Goal: Task Accomplishment & Management: Use online tool/utility

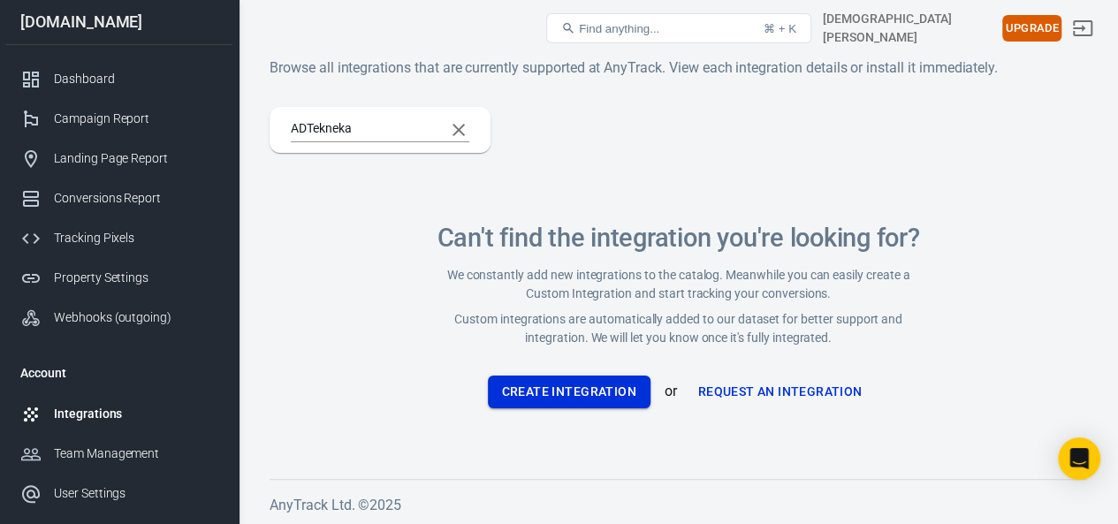
click at [529, 396] on button "Create Integration" at bounding box center [569, 392] width 163 height 33
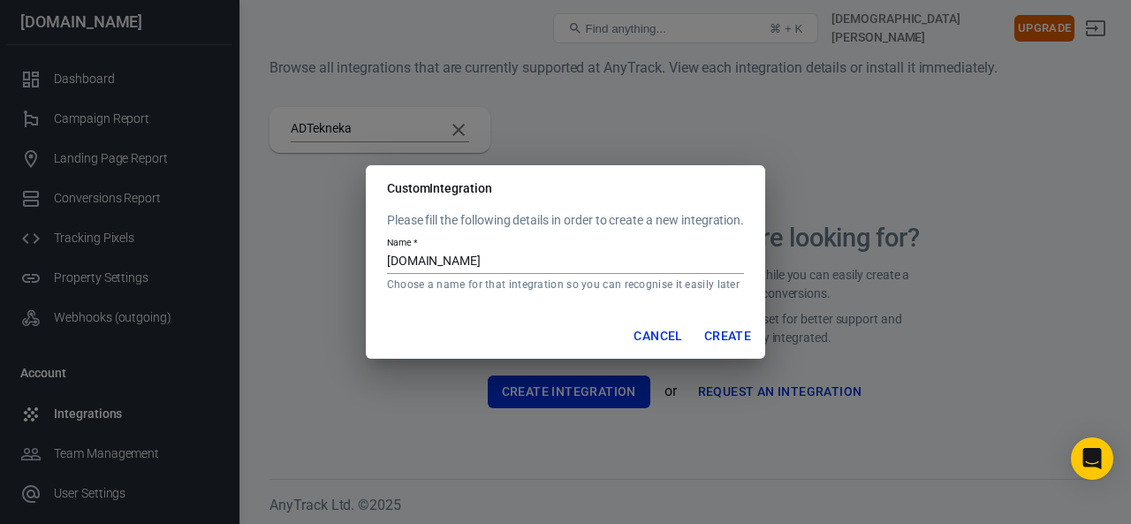
click at [723, 325] on button "Create" at bounding box center [727, 336] width 61 height 33
click at [643, 336] on button "Cancel" at bounding box center [658, 336] width 63 height 33
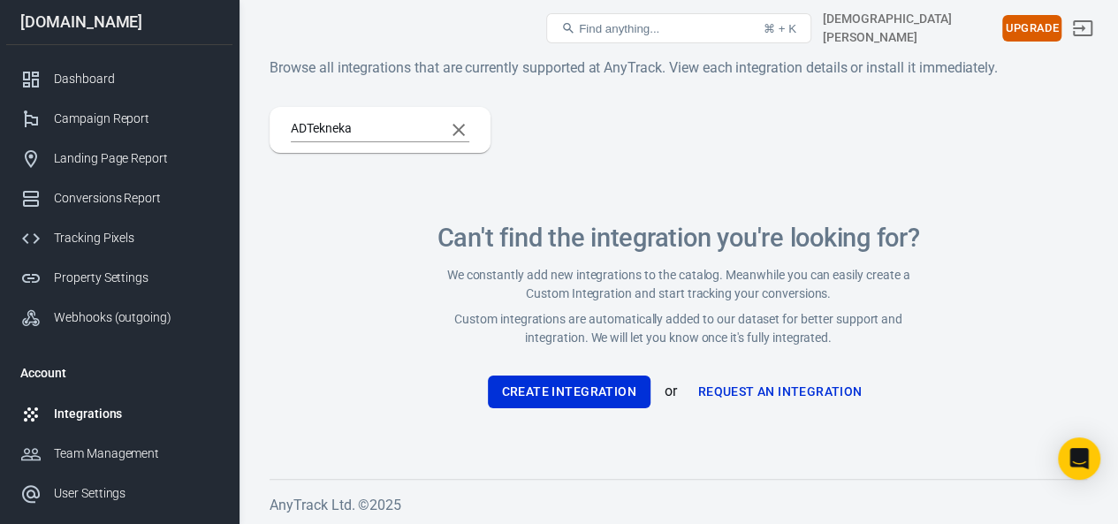
click at [92, 419] on div "Integrations" at bounding box center [136, 414] width 164 height 19
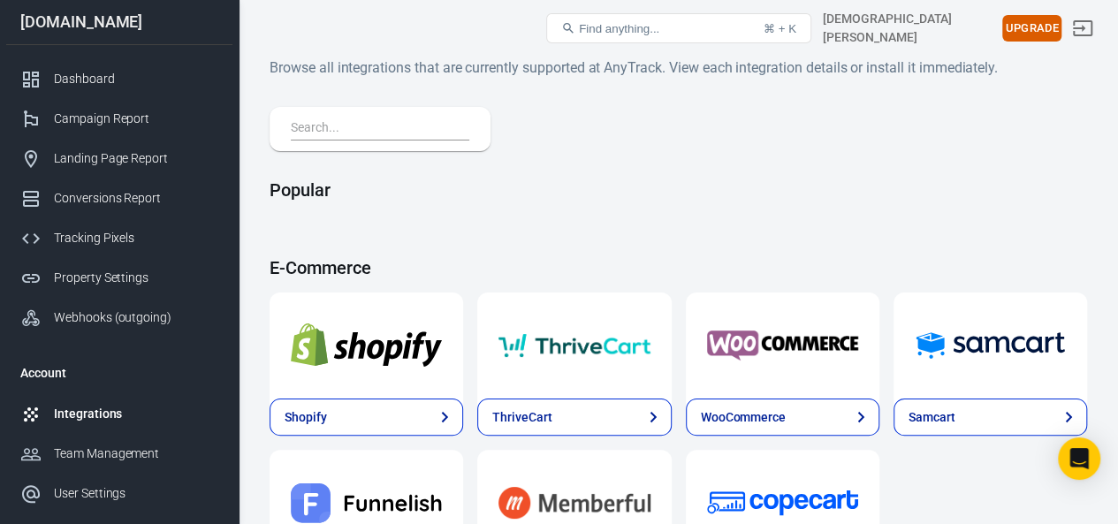
click at [330, 127] on input "text" at bounding box center [376, 129] width 171 height 23
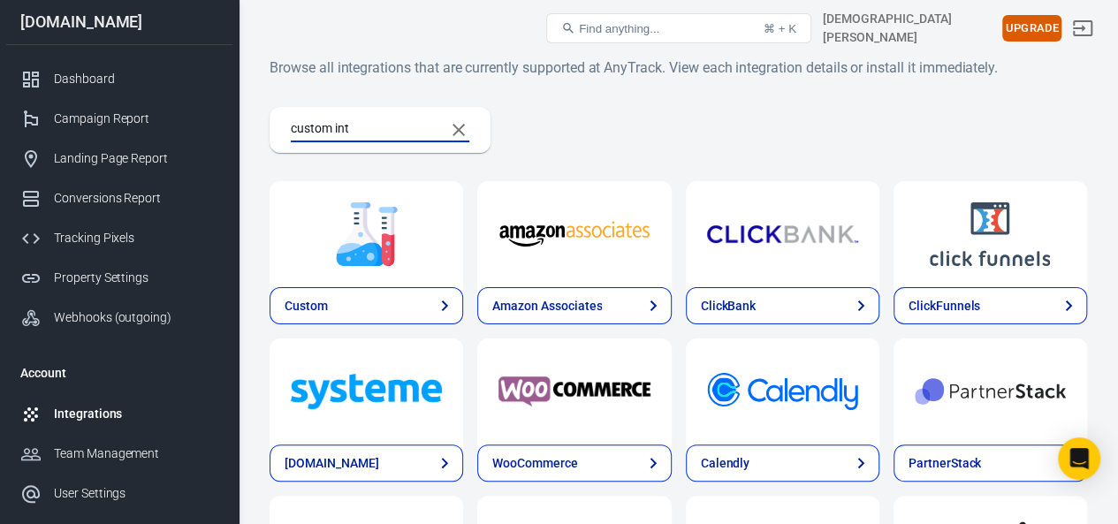
type input "custom inte"
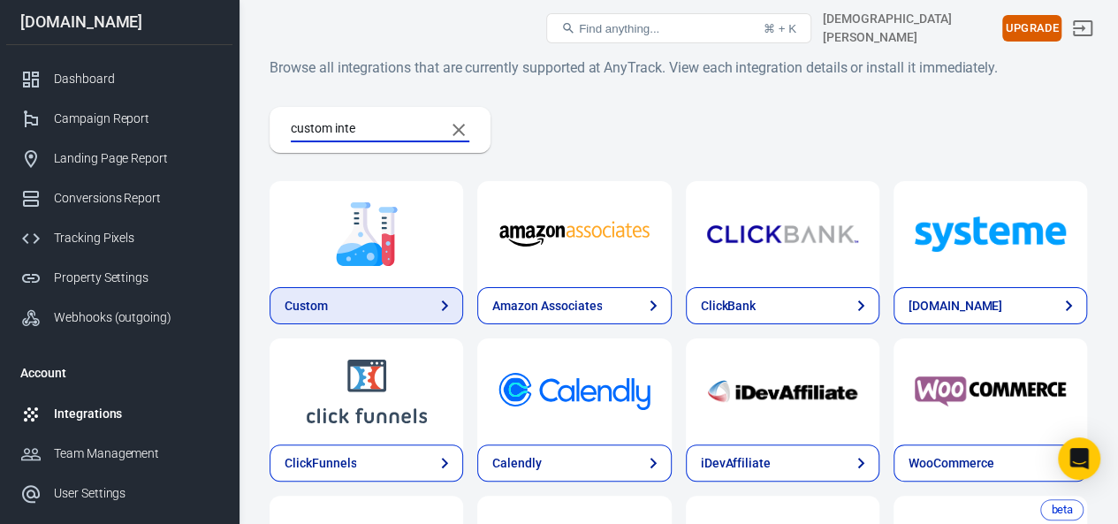
click at [378, 294] on link "Custom" at bounding box center [367, 305] width 194 height 37
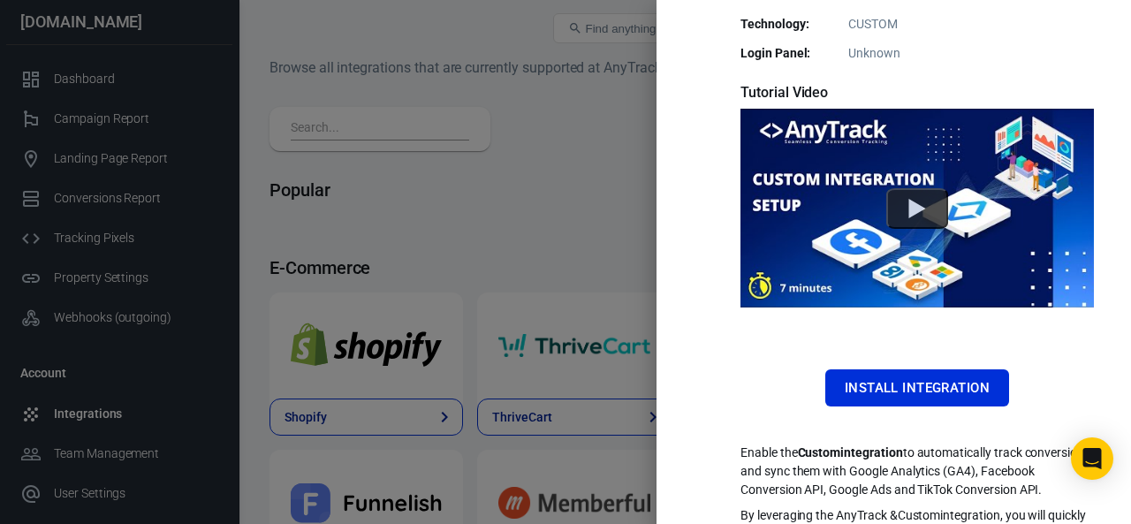
scroll to position [487, 0]
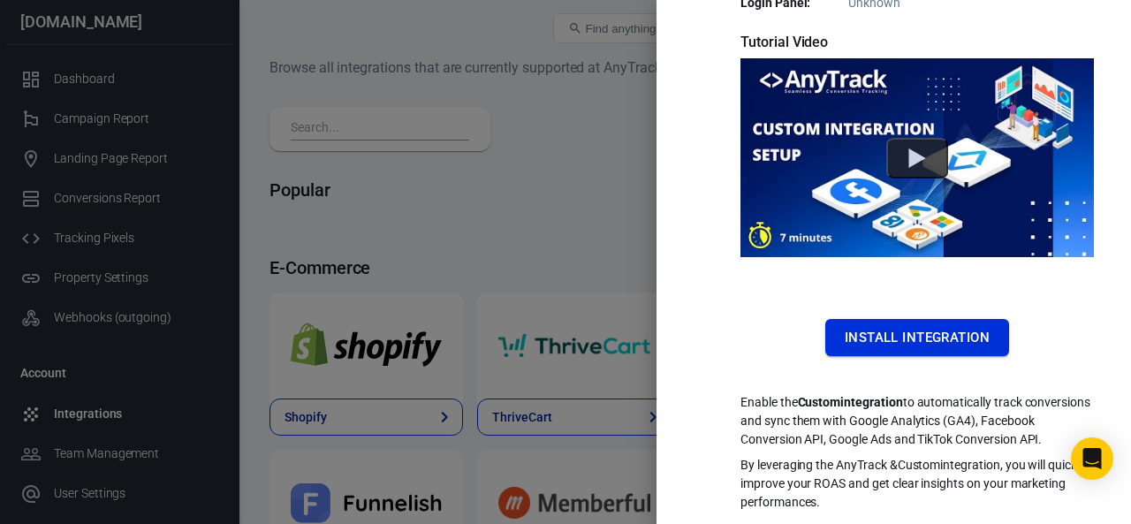
click at [850, 319] on button "Install Integration" at bounding box center [917, 337] width 184 height 37
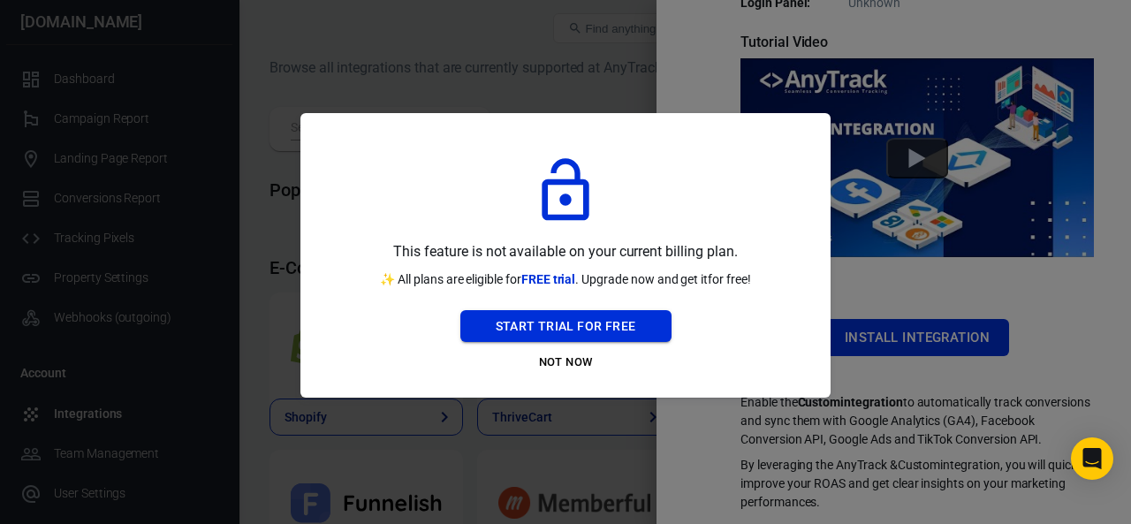
click at [549, 335] on button "Start Trial For Free" at bounding box center [565, 326] width 211 height 33
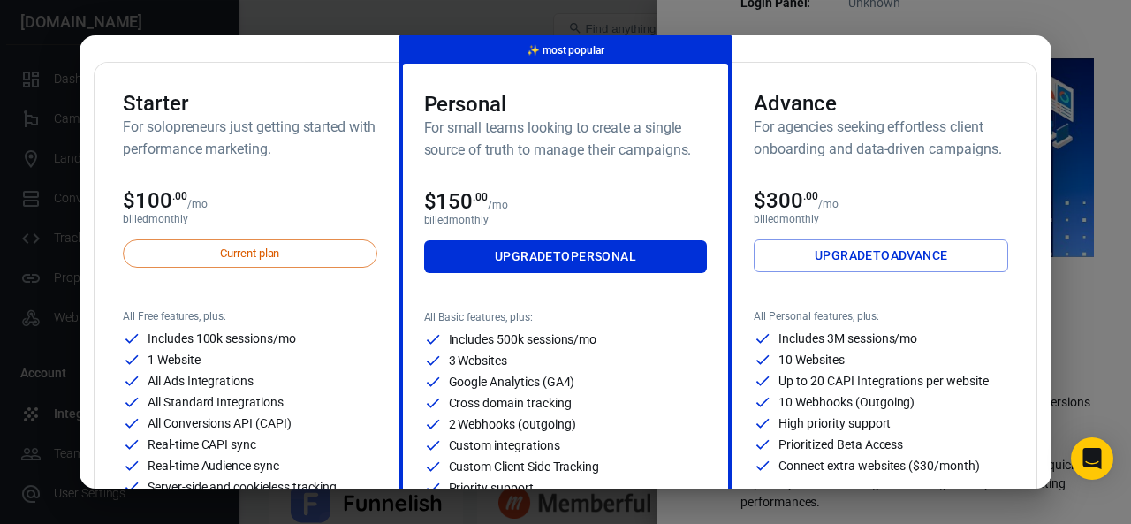
scroll to position [88, 0]
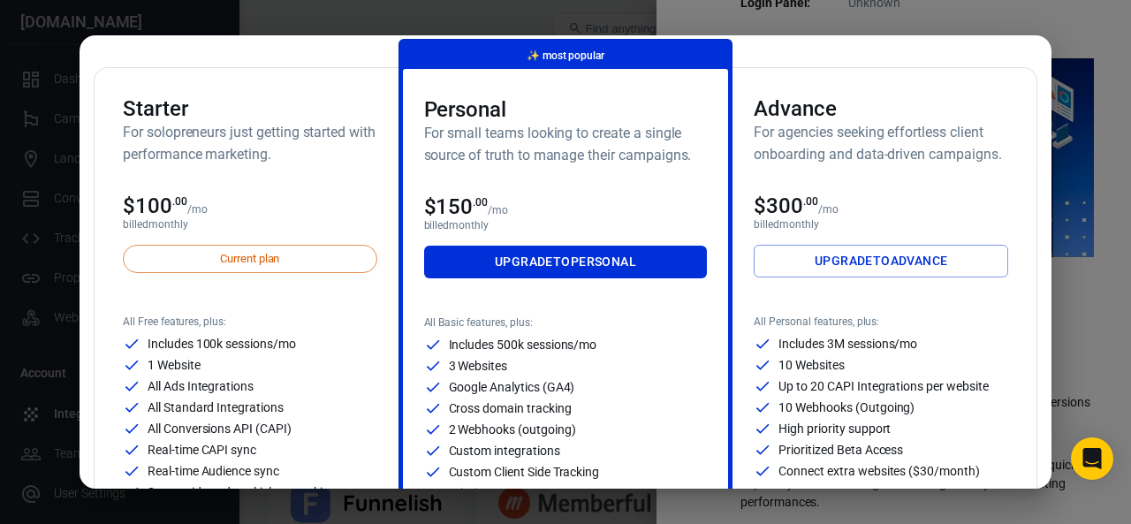
click at [240, 255] on span "Current plan" at bounding box center [249, 259] width 79 height 18
click at [205, 145] on h6 "For solopreneurs just getting started with performance marketing." at bounding box center [250, 143] width 255 height 44
click at [212, 163] on h6 "For solopreneurs just getting started with performance marketing." at bounding box center [250, 143] width 255 height 44
click at [226, 204] on div "$100 .00 /mo" at bounding box center [250, 206] width 255 height 25
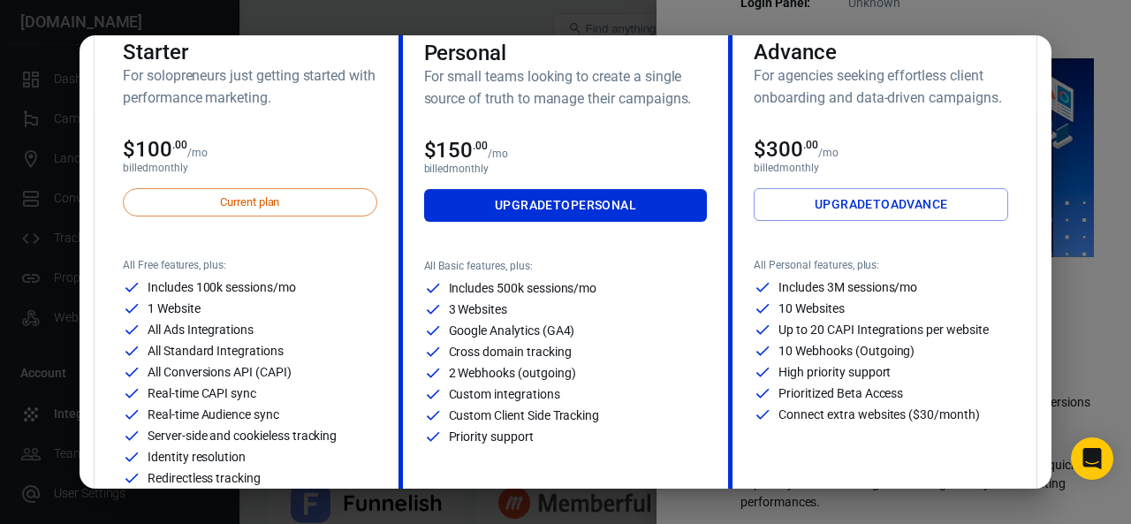
scroll to position [0, 0]
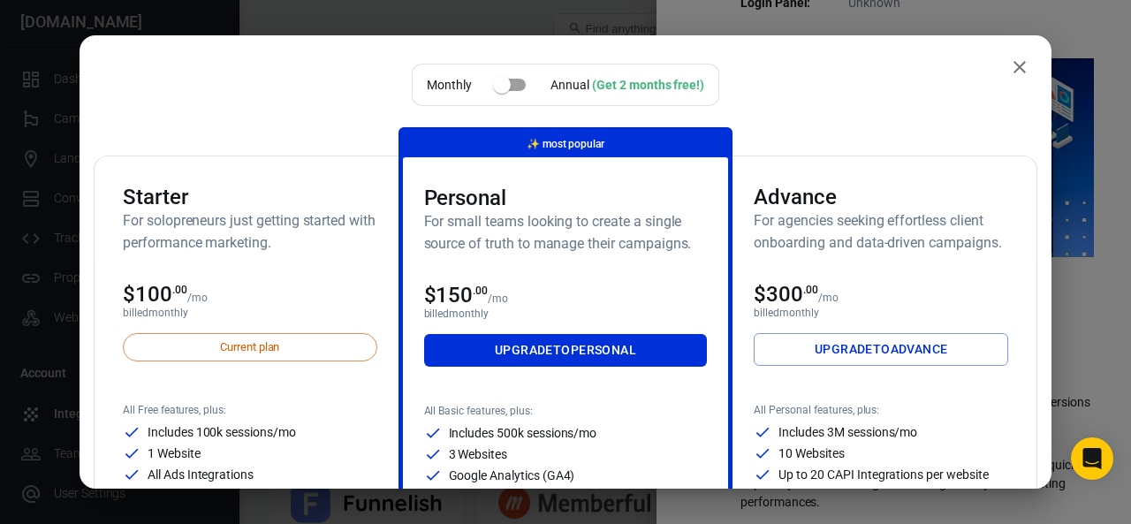
click at [1009, 72] on icon "close" at bounding box center [1019, 67] width 21 height 21
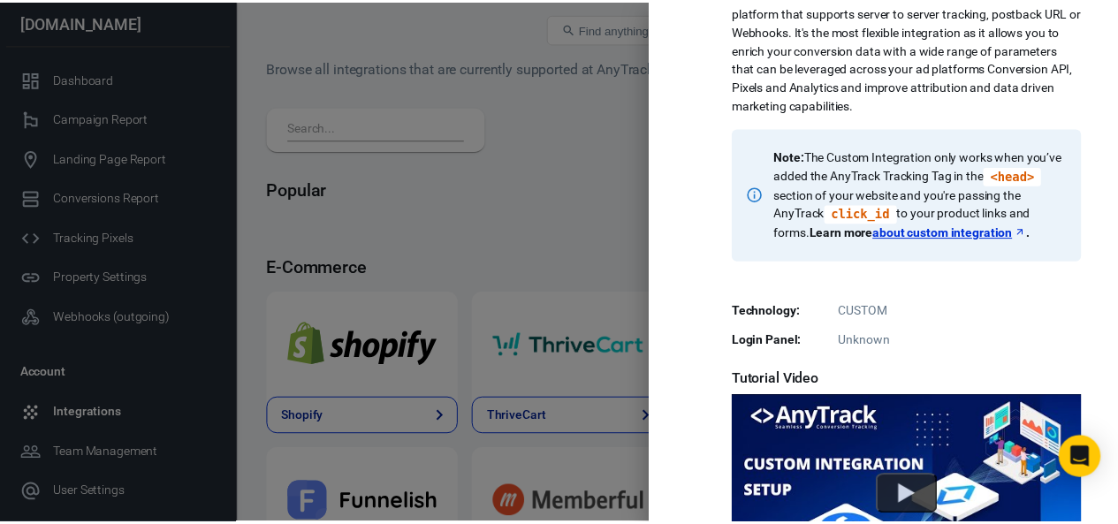
scroll to position [130, 0]
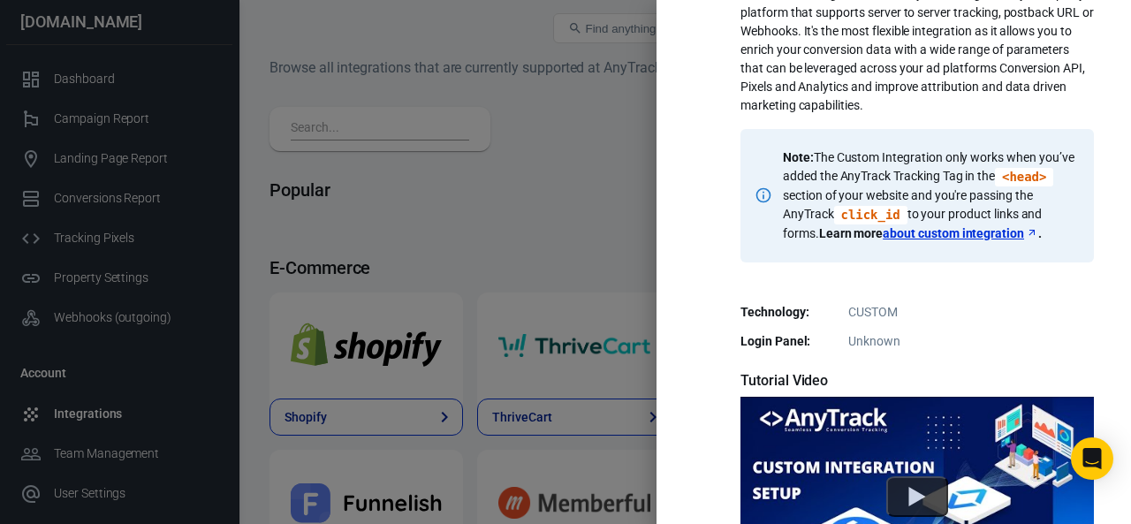
click at [432, 237] on div at bounding box center [565, 262] width 1131 height 524
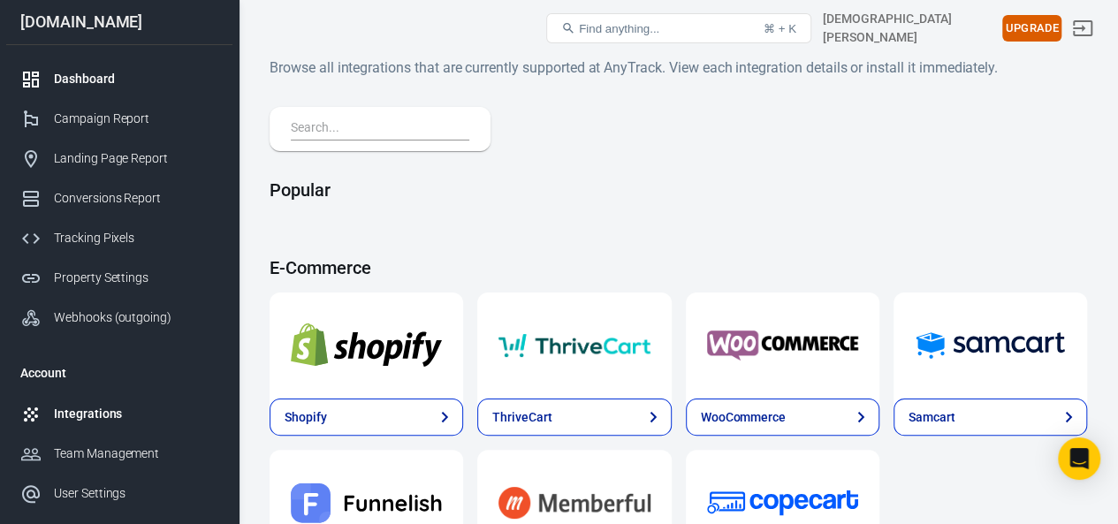
click at [84, 74] on div "Dashboard" at bounding box center [136, 79] width 164 height 19
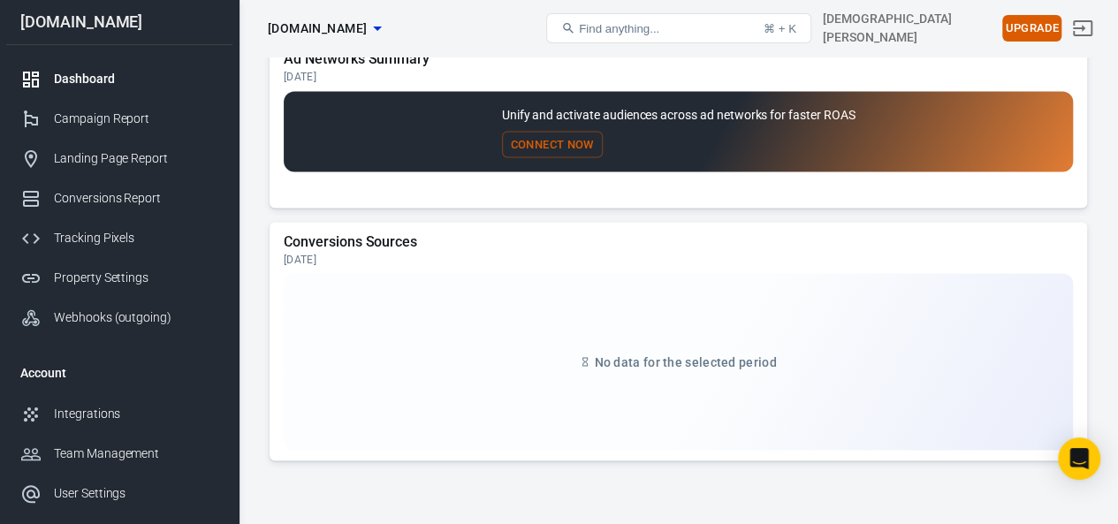
scroll to position [1593, 0]
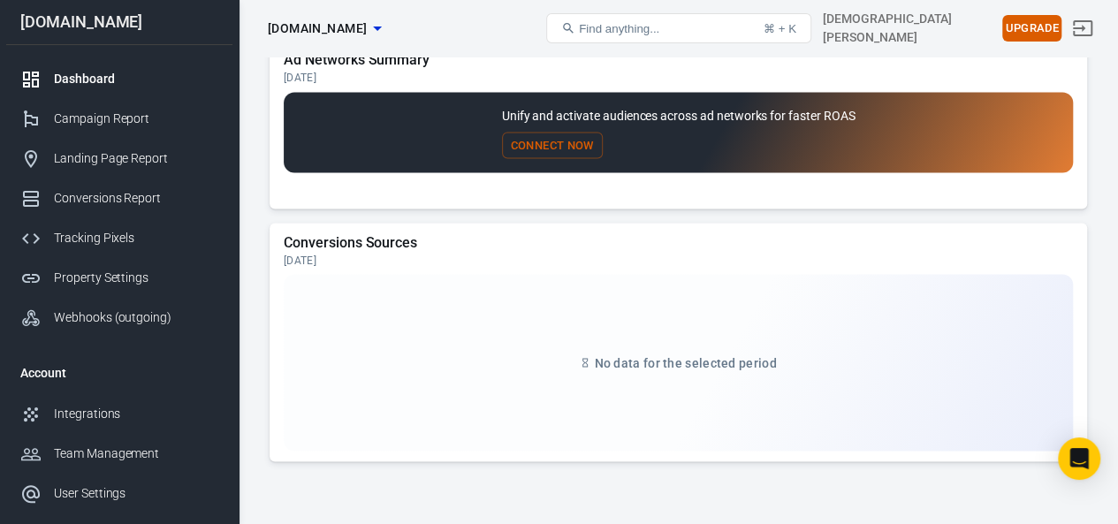
click at [550, 147] on button "Connect Now" at bounding box center [552, 145] width 101 height 27
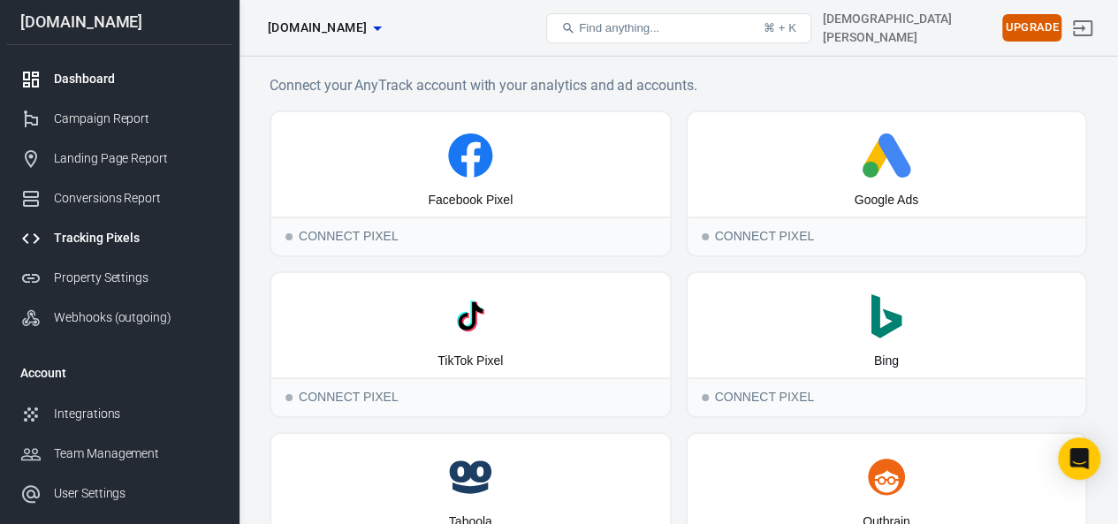
click at [68, 62] on link "Dashboard" at bounding box center [119, 79] width 226 height 40
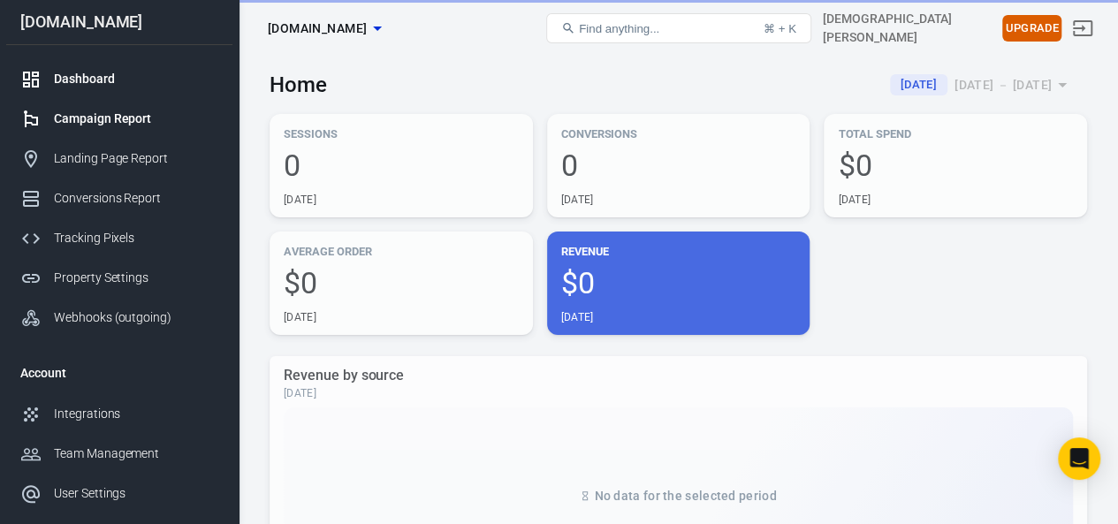
click at [108, 124] on div "Campaign Report" at bounding box center [136, 119] width 164 height 19
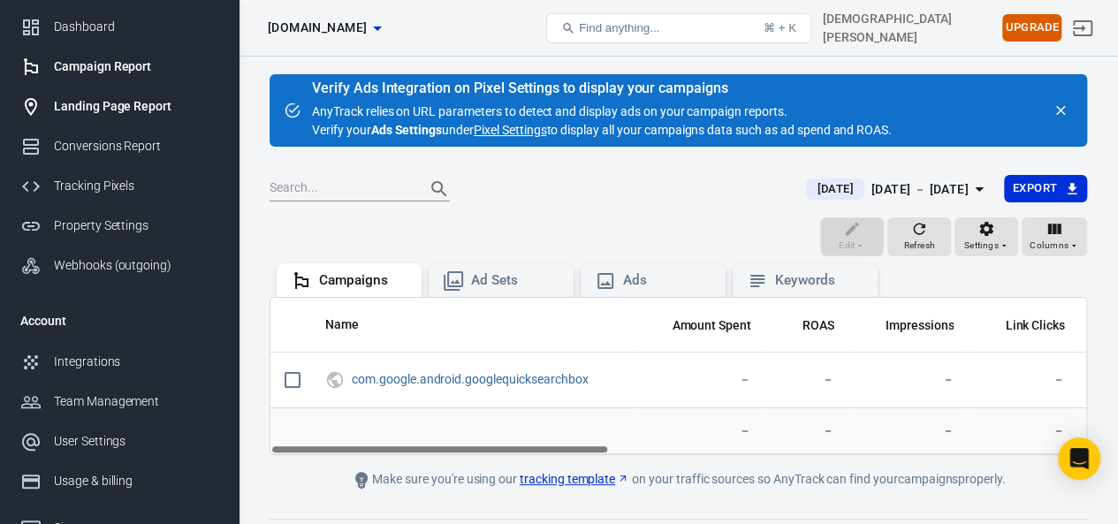
click at [77, 113] on div "Landing Page Report" at bounding box center [136, 106] width 164 height 19
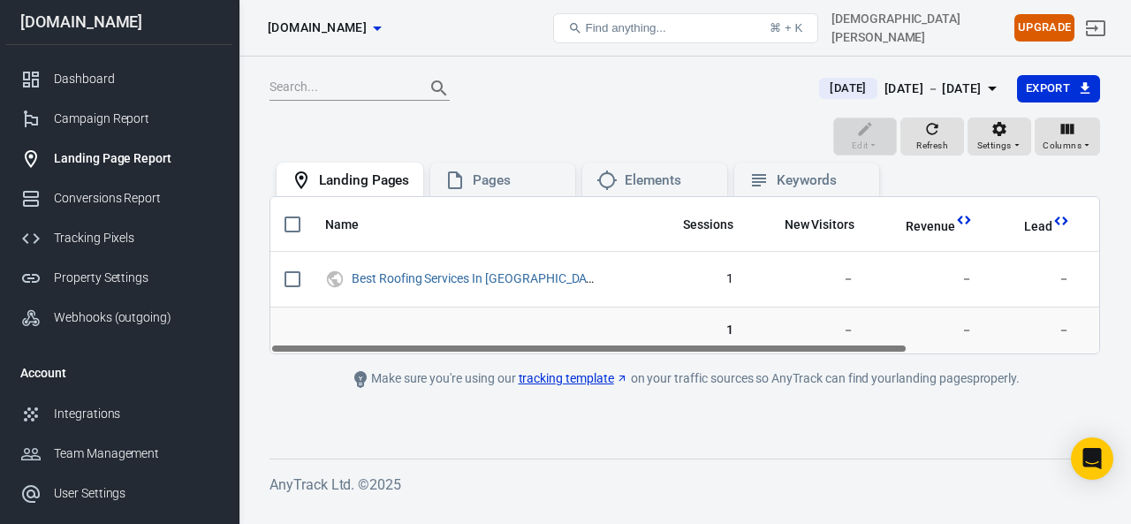
click at [94, 149] on div "Landing Page Report" at bounding box center [136, 158] width 164 height 19
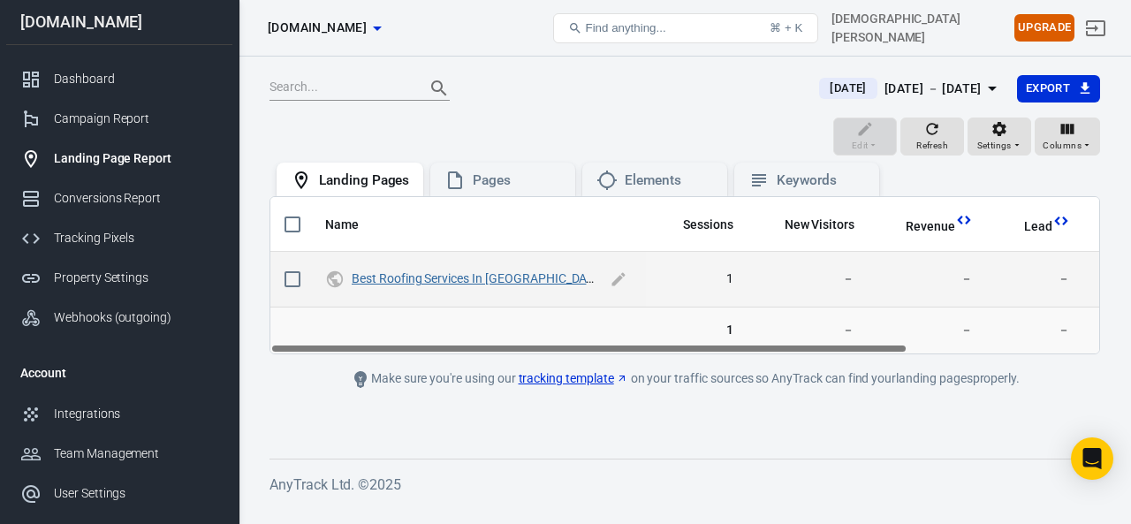
click at [408, 285] on link "Best Roofing Services In [GEOGRAPHIC_DATA]. - BLOGS SPACE" at bounding box center [524, 278] width 344 height 14
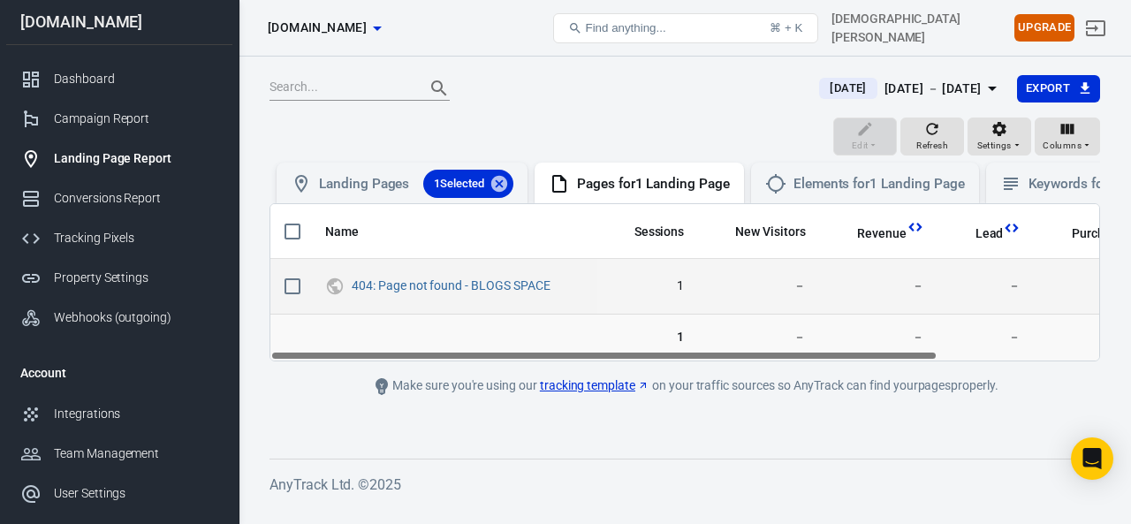
click at [289, 288] on input "scrollable content" at bounding box center [292, 286] width 37 height 37
checkbox input "true"
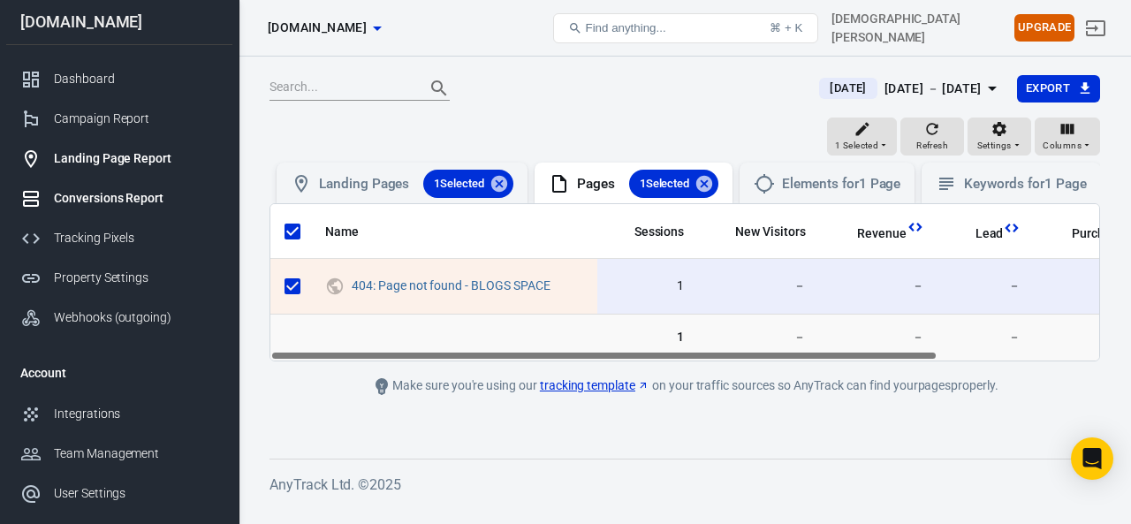
click at [83, 189] on div "Conversions Report" at bounding box center [136, 198] width 164 height 19
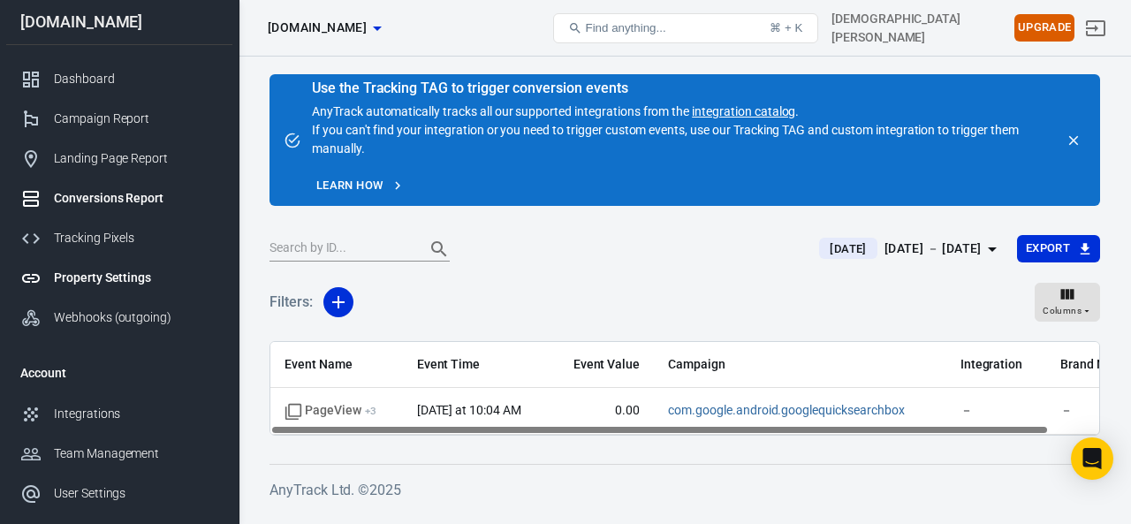
click at [80, 288] on link "Property Settings" at bounding box center [119, 278] width 226 height 40
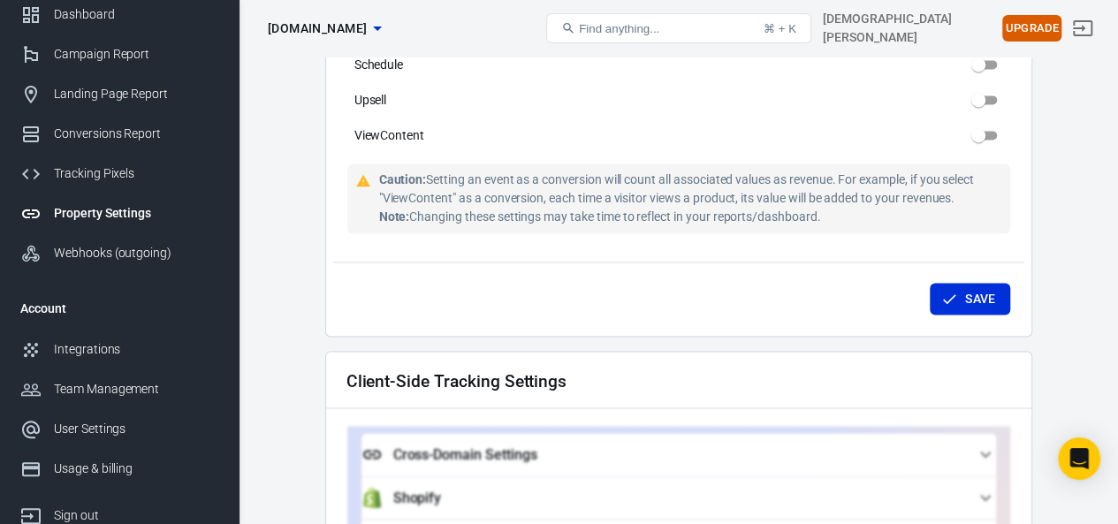
scroll to position [69, 0]
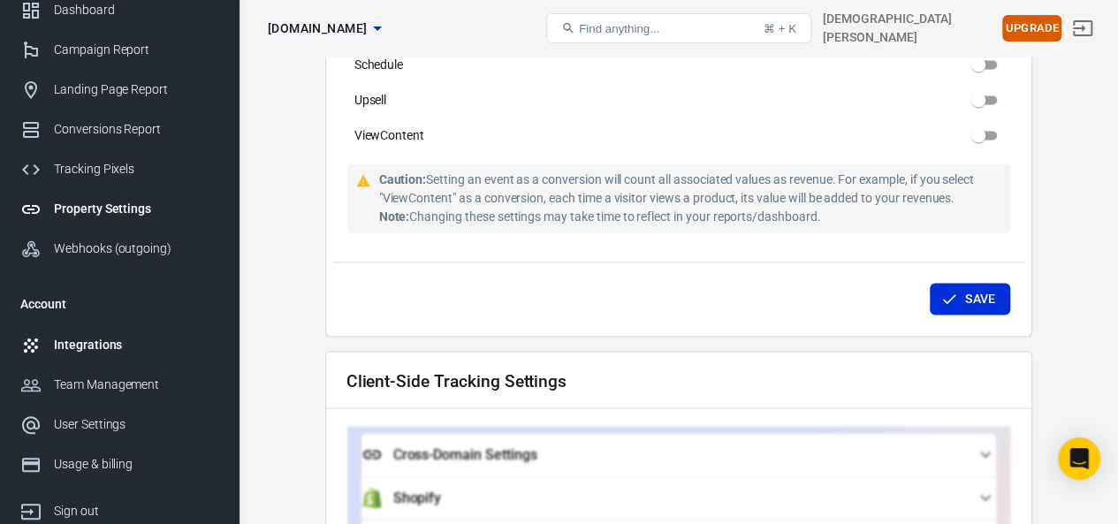
click at [65, 350] on div "Integrations" at bounding box center [136, 345] width 164 height 19
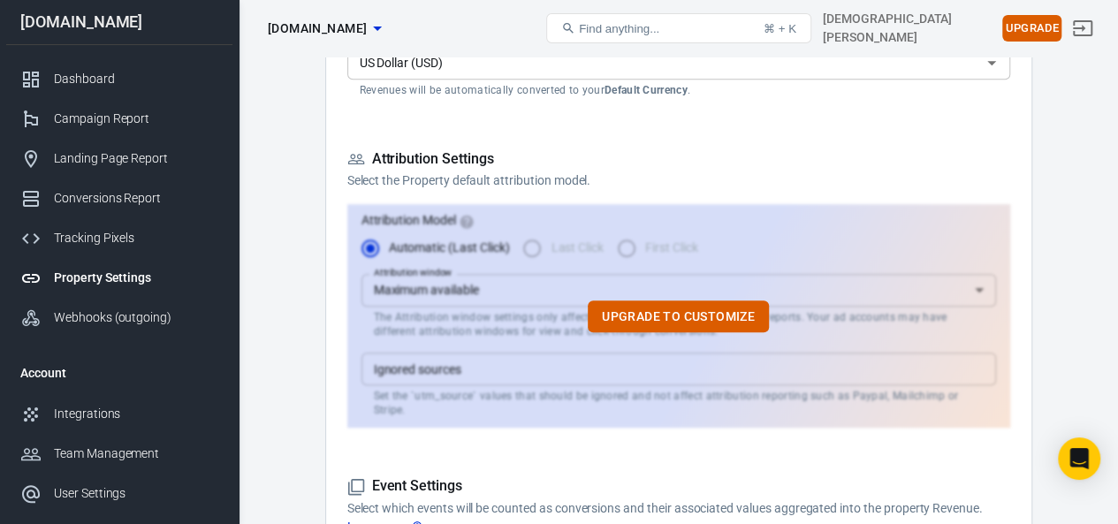
scroll to position [435, 0]
click at [127, 247] on div "Tracking Pixels" at bounding box center [136, 238] width 164 height 19
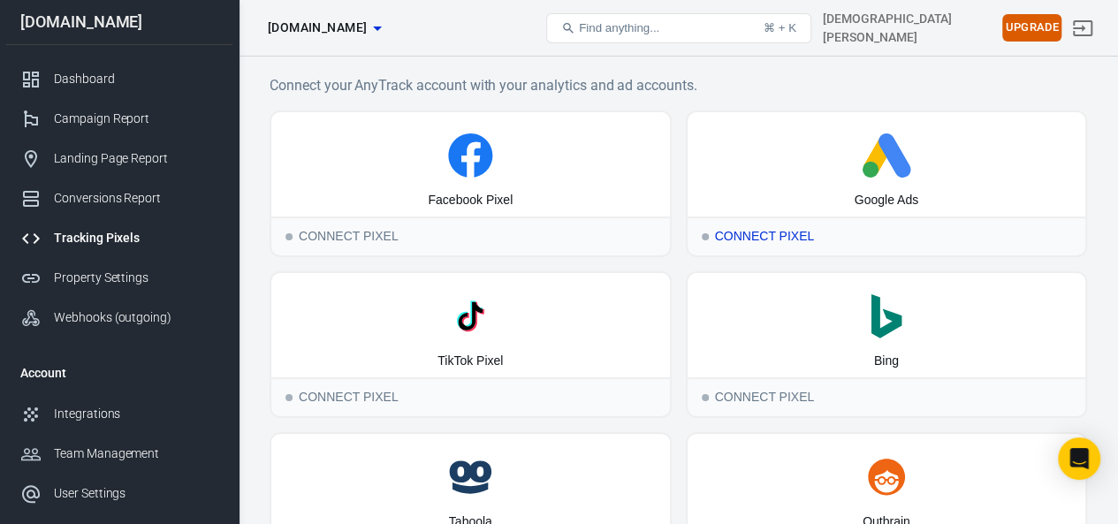
click at [871, 173] on circle at bounding box center [870, 170] width 16 height 16
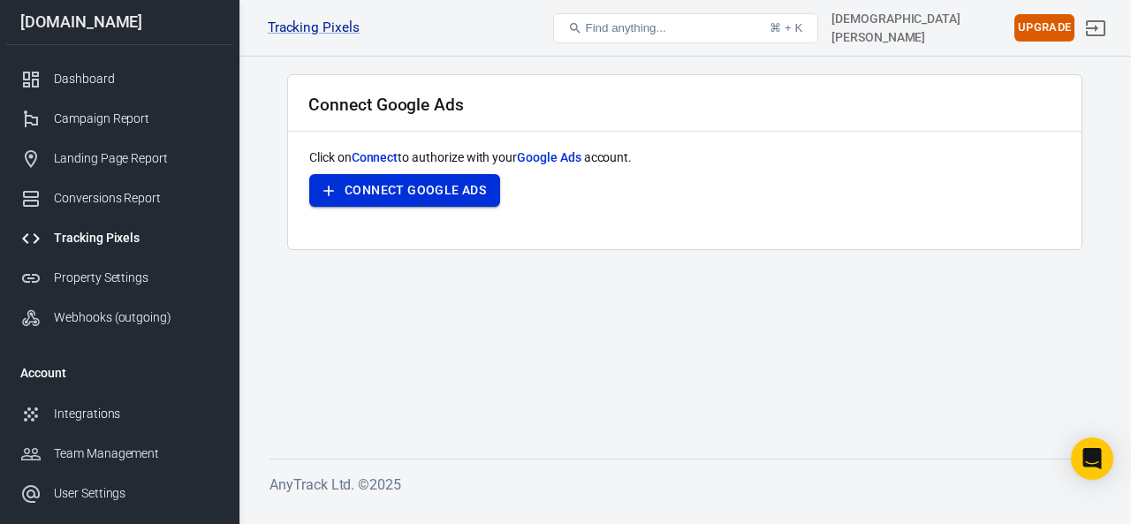
click at [452, 182] on button "Connect Google Ads" at bounding box center [404, 190] width 191 height 33
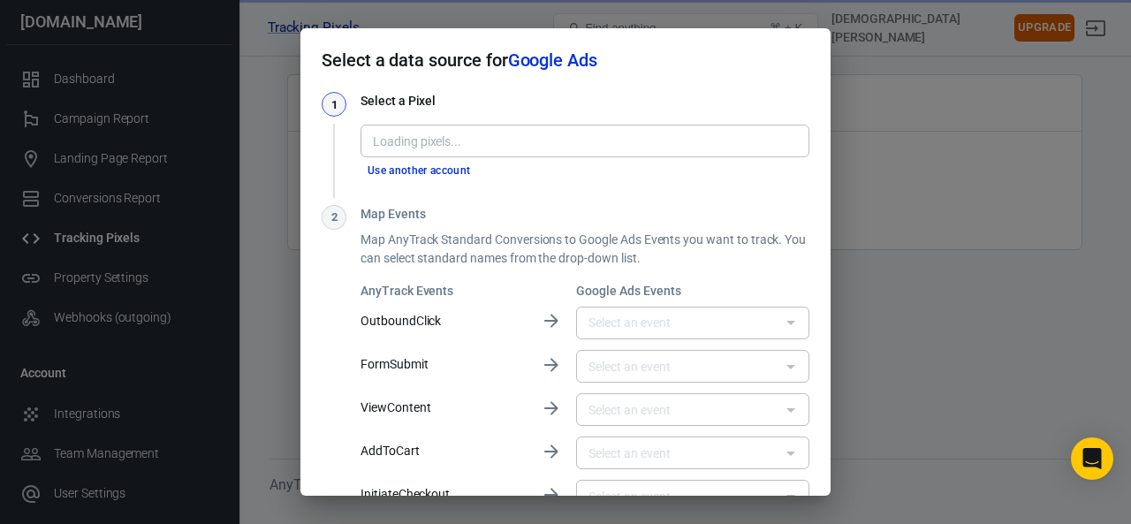
click at [526, 128] on div "Loading pixels..." at bounding box center [585, 141] width 449 height 33
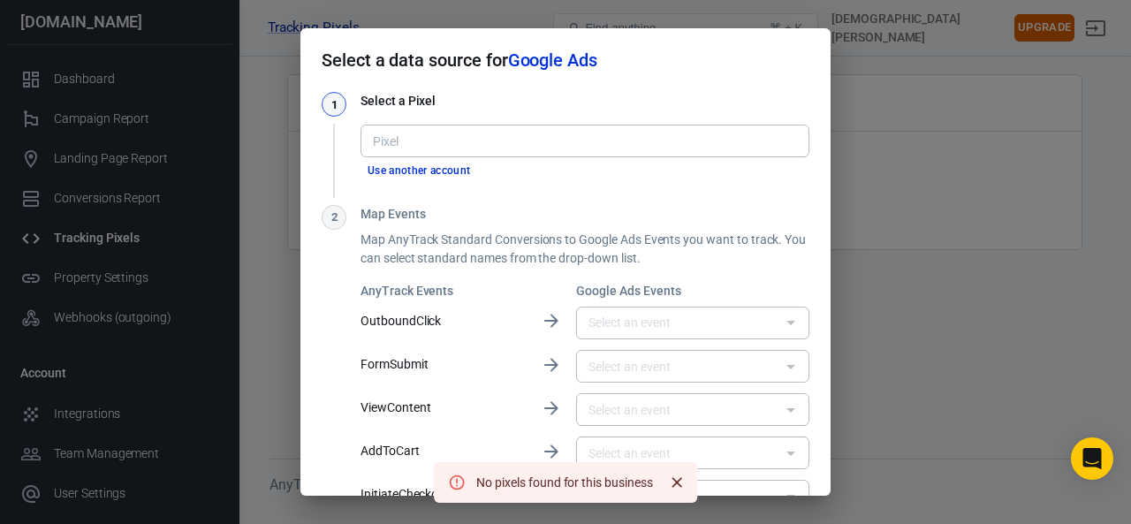
click at [445, 170] on button "Use another account" at bounding box center [420, 171] width 118 height 19
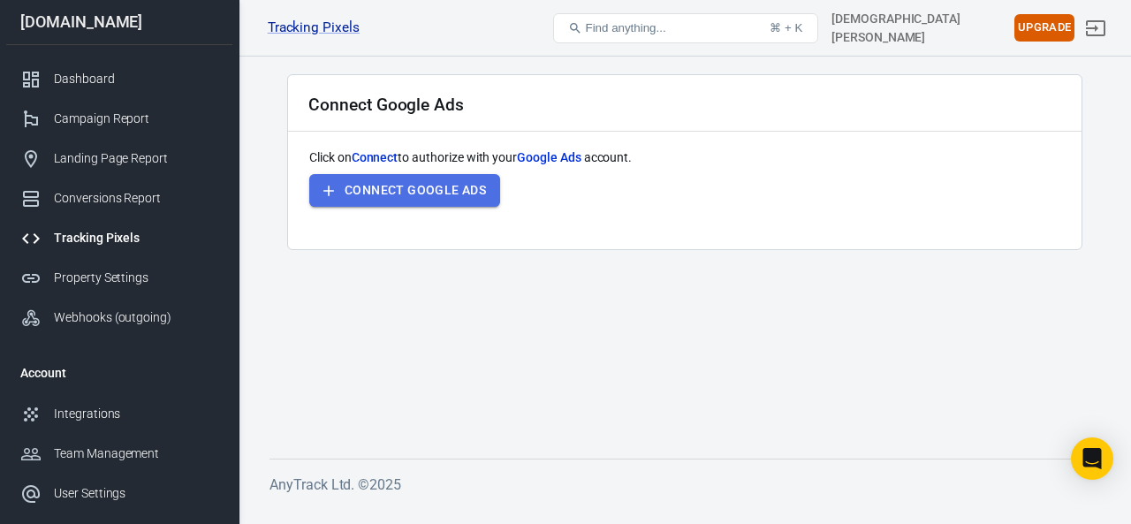
click at [483, 193] on button "Connect Google Ads" at bounding box center [404, 190] width 191 height 33
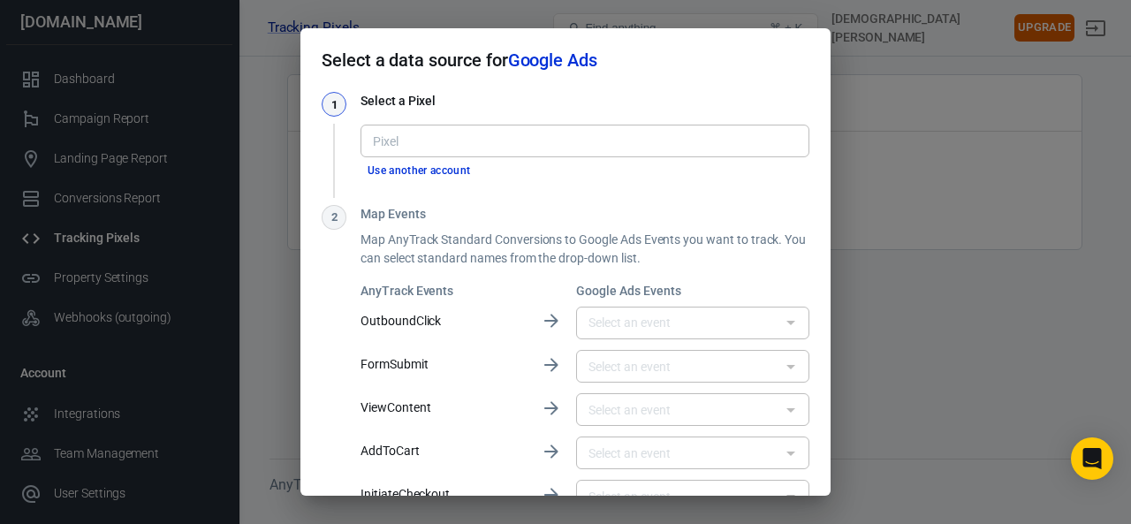
click at [907, 143] on div "Select a data source for Google Ads 1 Select a Pixel Pixel Pixel Use another ac…" at bounding box center [565, 262] width 1131 height 524
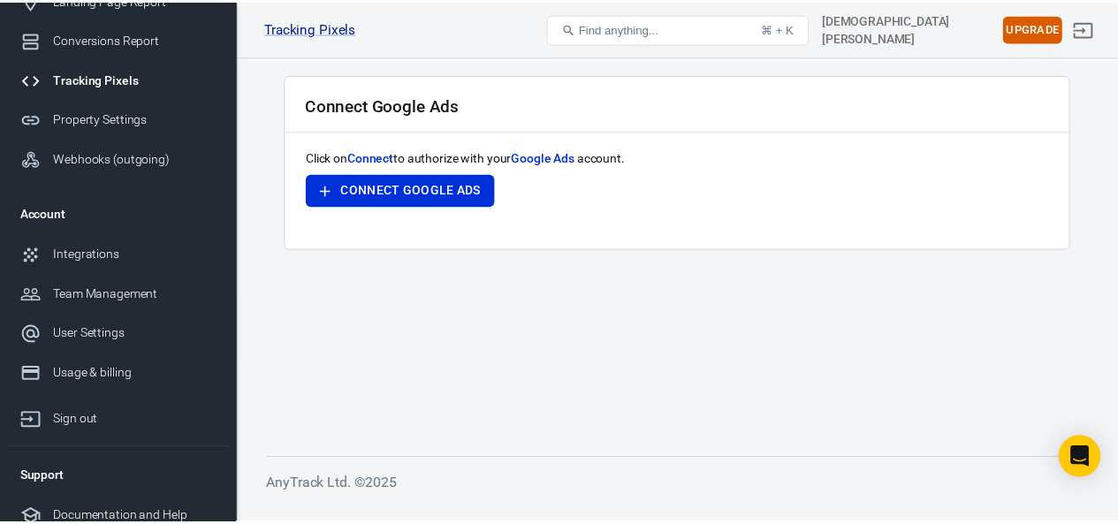
scroll to position [161, 0]
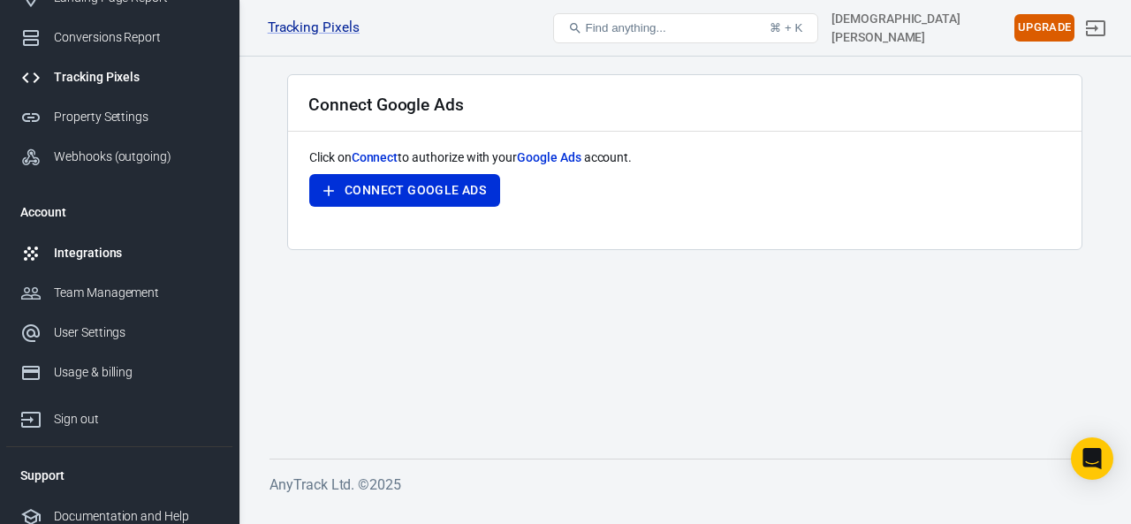
click at [97, 254] on div "Integrations" at bounding box center [136, 253] width 164 height 19
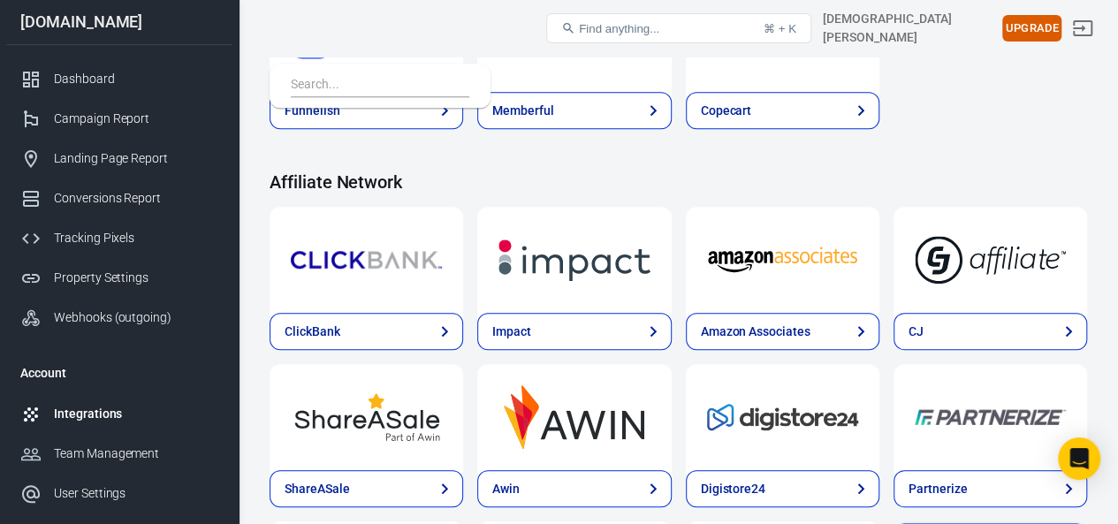
click at [324, 87] on input "text" at bounding box center [376, 85] width 171 height 23
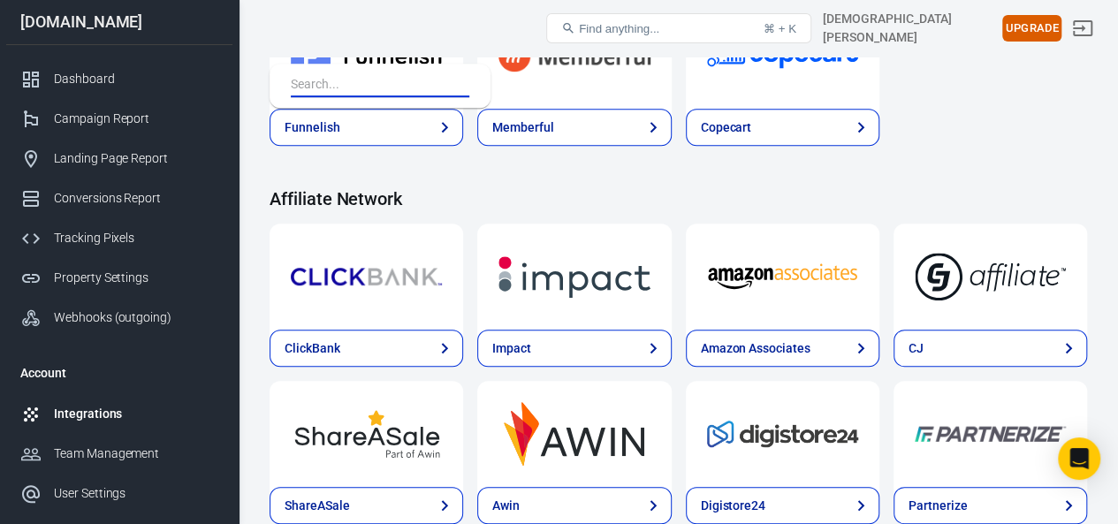
type input "ADTekneka"
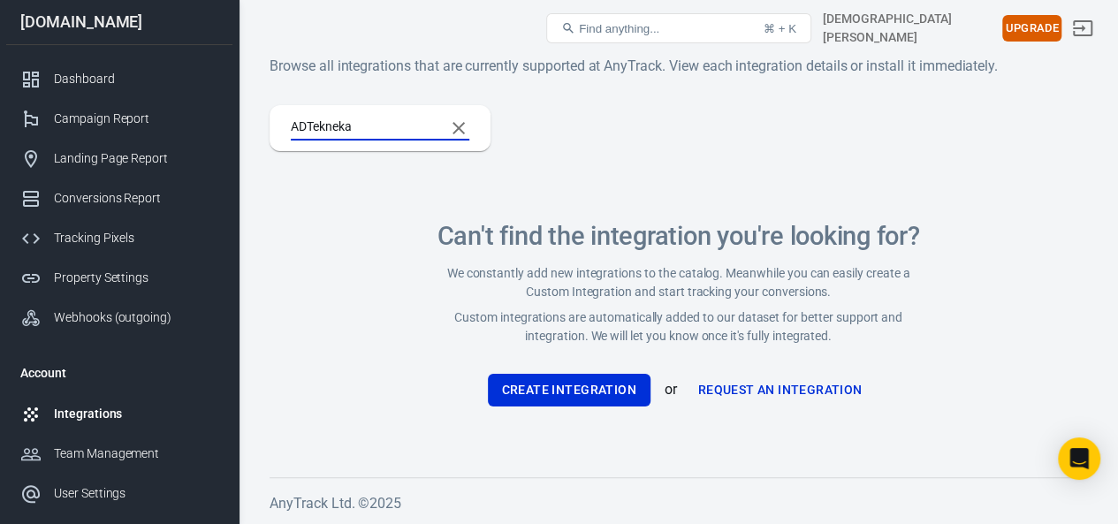
click at [795, 389] on link "Request an Integration" at bounding box center [780, 390] width 179 height 33
click at [378, 259] on div "ADTekneka Can't find the integration you're looking for? We constantly add new …" at bounding box center [679, 277] width 818 height 344
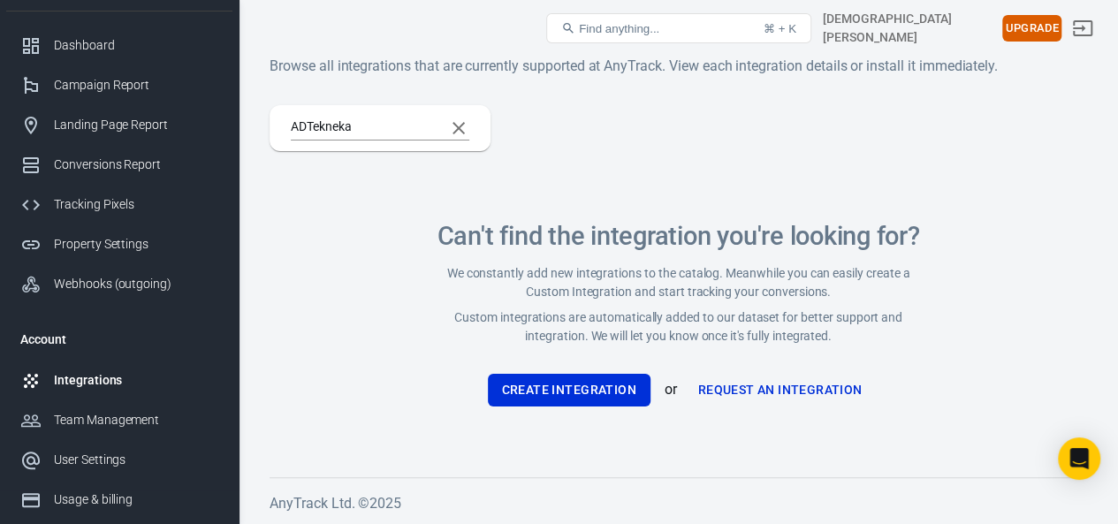
scroll to position [1, 0]
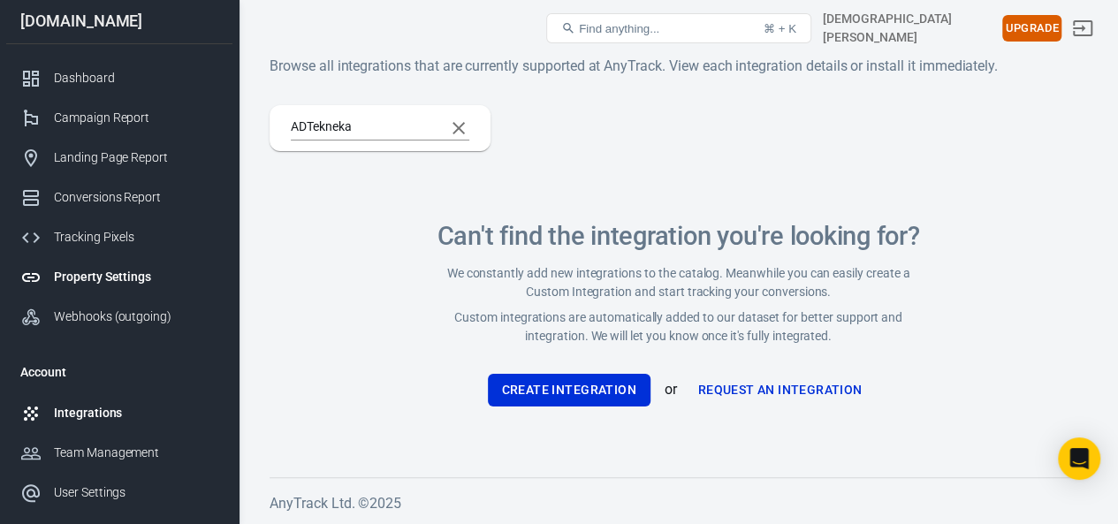
click at [123, 279] on div "Property Settings" at bounding box center [136, 277] width 164 height 19
